Goal: Navigation & Orientation: Find specific page/section

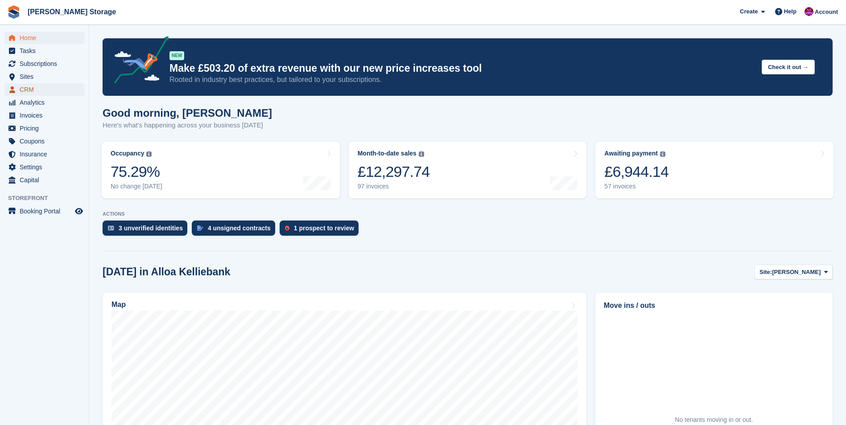
click at [40, 93] on span "CRM" at bounding box center [47, 89] width 54 height 12
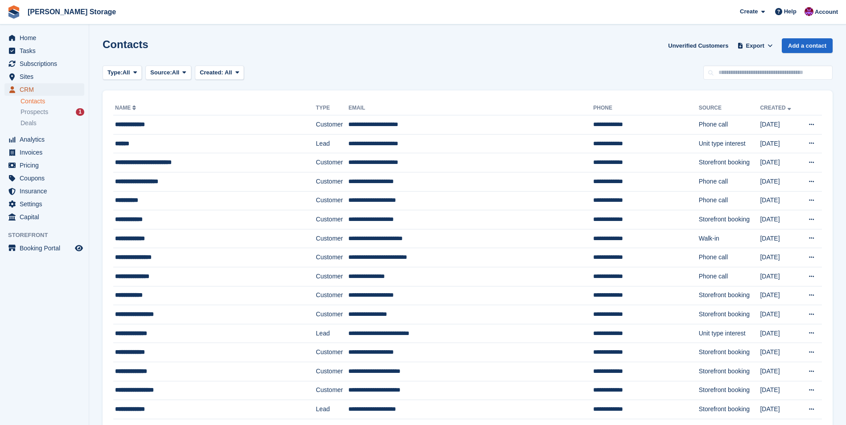
click at [25, 92] on span "CRM" at bounding box center [47, 89] width 54 height 12
click at [737, 74] on input "text" at bounding box center [767, 73] width 129 height 15
click at [33, 41] on span "Home" at bounding box center [47, 38] width 54 height 12
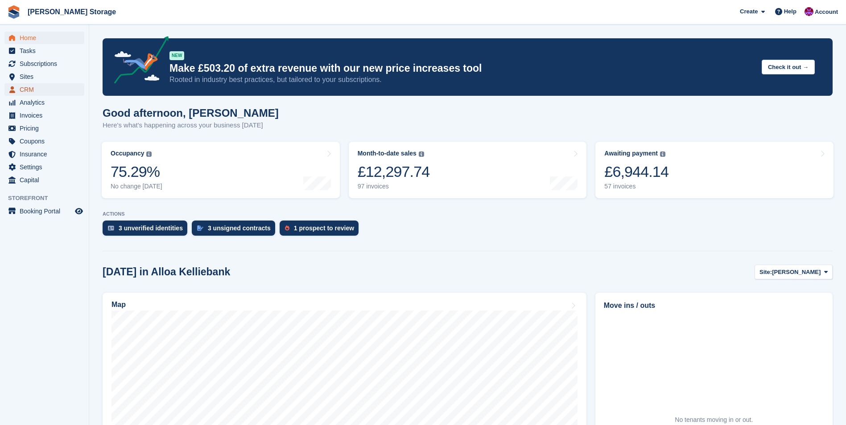
click at [35, 90] on span "CRM" at bounding box center [47, 89] width 54 height 12
